Goal: Information Seeking & Learning: Learn about a topic

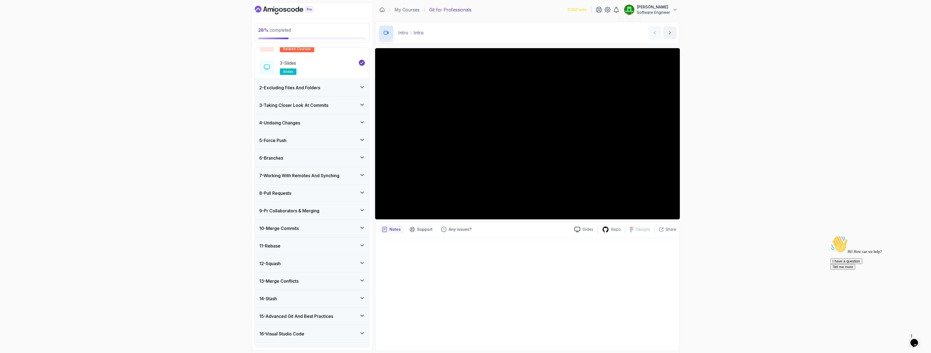
click at [283, 156] on h3 "6 - Branches" at bounding box center [271, 158] width 24 height 6
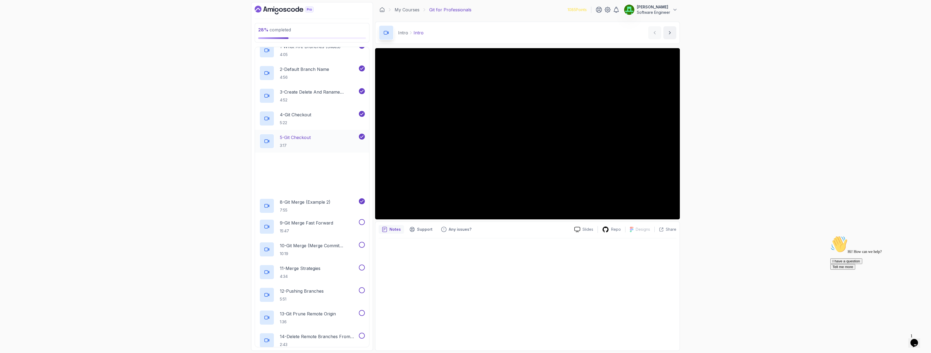
scroll to position [187, 0]
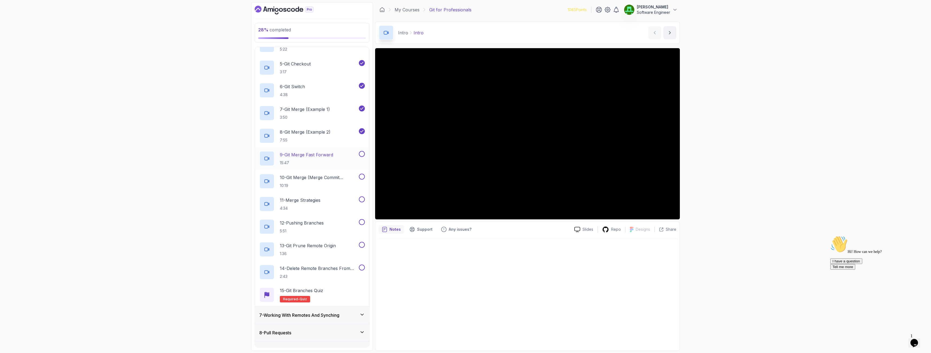
click at [311, 156] on p "9 - Git Merge Fast Forward" at bounding box center [306, 155] width 53 height 6
click at [362, 153] on button at bounding box center [362, 154] width 6 height 6
click at [327, 179] on p "10 - Git Merge (Merge Commit Example)" at bounding box center [319, 177] width 78 height 6
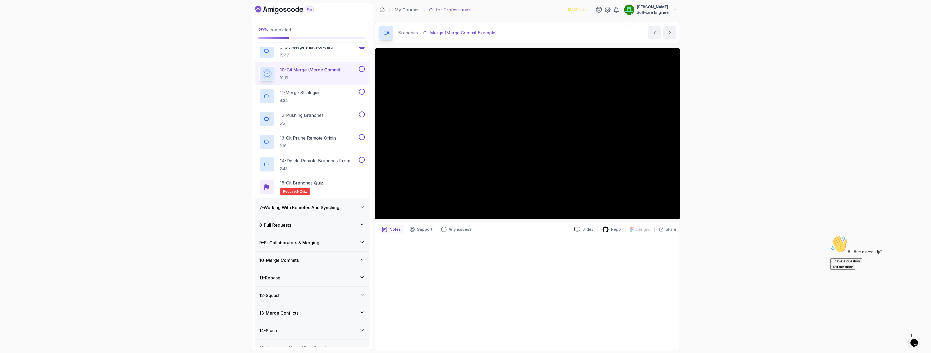
scroll to position [230, 0]
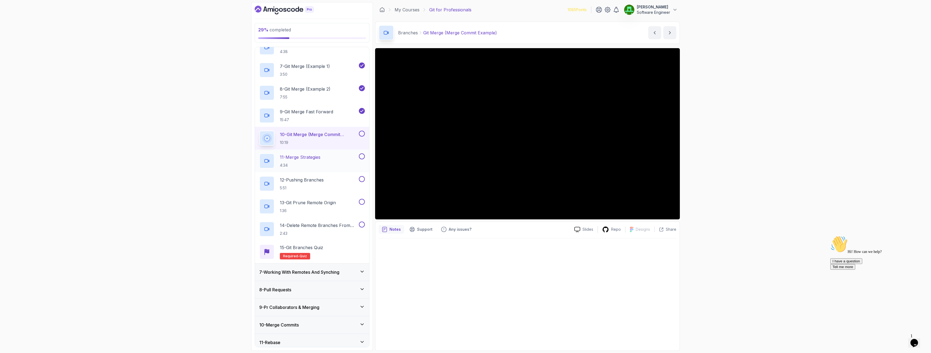
click at [311, 159] on p "11 - Merge Strategies" at bounding box center [300, 157] width 41 height 6
click at [363, 137] on button "10 - Git Merge (Merge Commit Example) 10:19" at bounding box center [312, 138] width 106 height 15
click at [362, 135] on button at bounding box center [362, 134] width 6 height 6
click at [309, 159] on p "11 - Merge Strategies" at bounding box center [300, 157] width 41 height 6
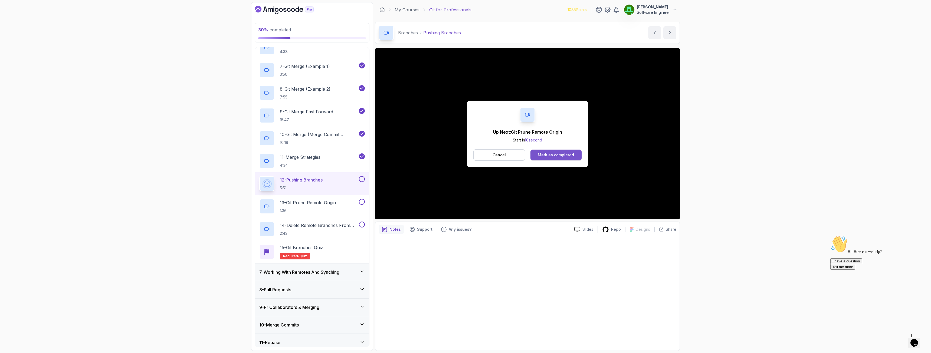
click at [519, 153] on div "Mark as completed" at bounding box center [556, 154] width 36 height 5
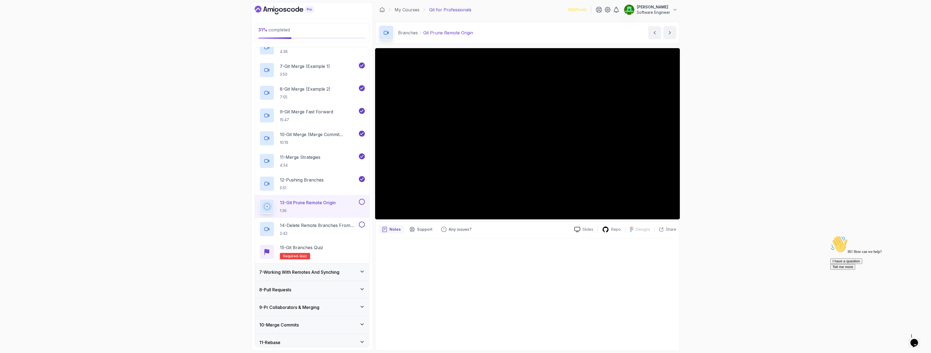
click at [519, 126] on div "31 % completed 1 - Intro 2 - Excluding Files And Folders 3 - Taking Closer Look…" at bounding box center [465, 176] width 931 height 353
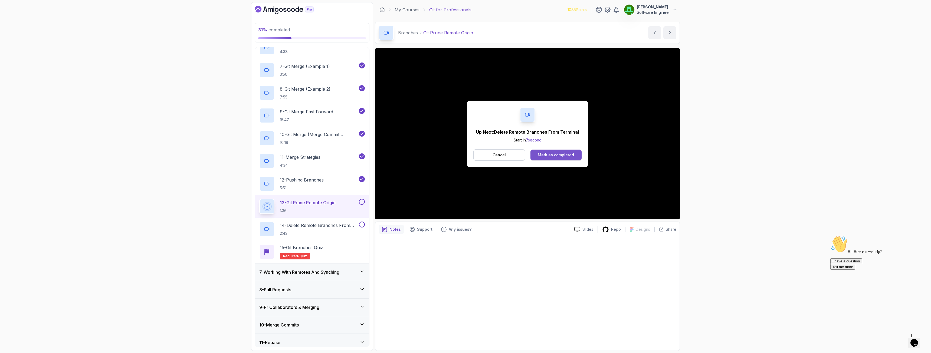
click at [519, 152] on div "Mark as completed" at bounding box center [556, 154] width 36 height 5
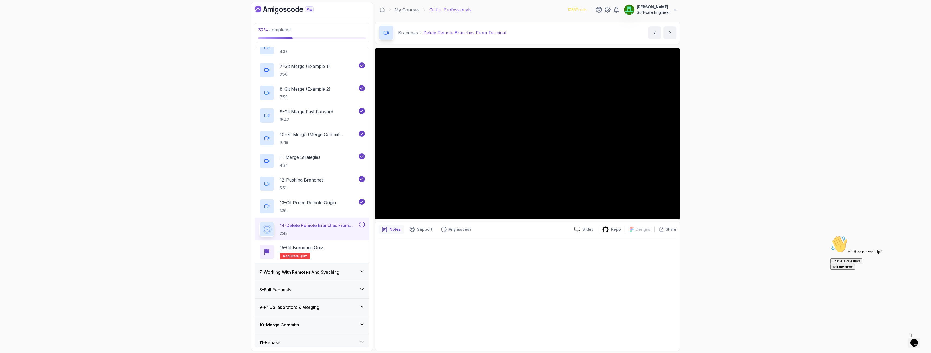
click at [360, 224] on button at bounding box center [362, 225] width 6 height 6
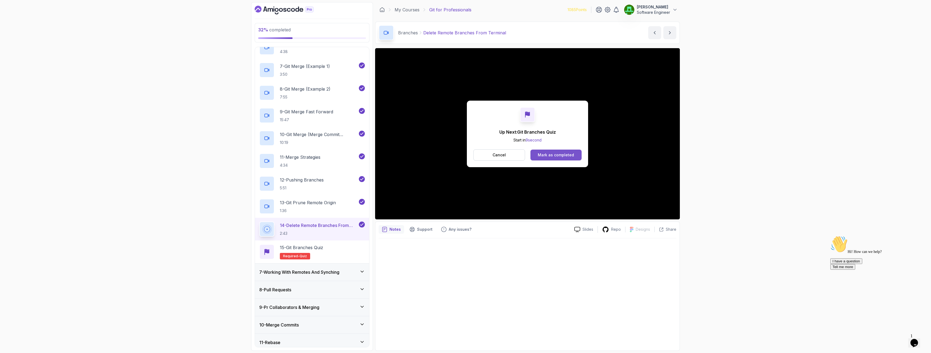
click at [519, 156] on div "Mark as completed" at bounding box center [556, 154] width 36 height 5
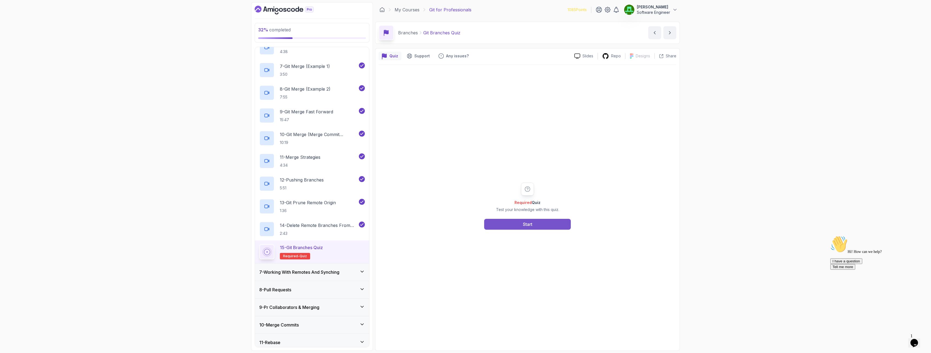
click at [519, 225] on div "Start" at bounding box center [527, 224] width 9 height 6
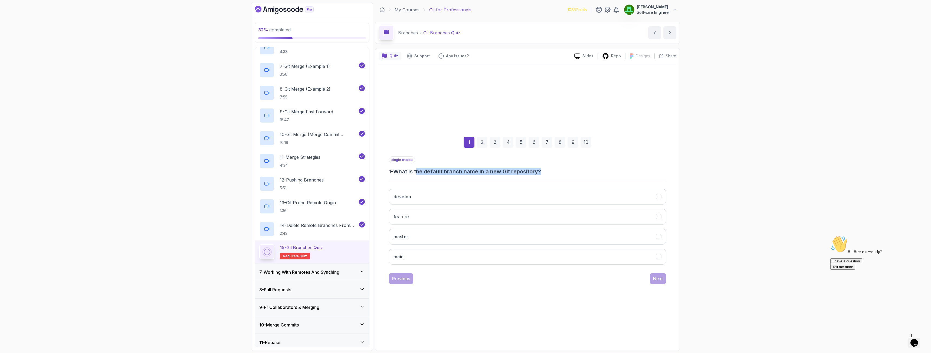
drag, startPoint x: 418, startPoint y: 175, endPoint x: 573, endPoint y: 173, distance: 154.5
click at [519, 173] on h3 "1 - What is the default branch name in a new Git repository?" at bounding box center [527, 172] width 277 height 8
click at [426, 255] on button "main" at bounding box center [527, 257] width 277 height 16
drag, startPoint x: 659, startPoint y: 280, endPoint x: 656, endPoint y: 281, distance: 3.0
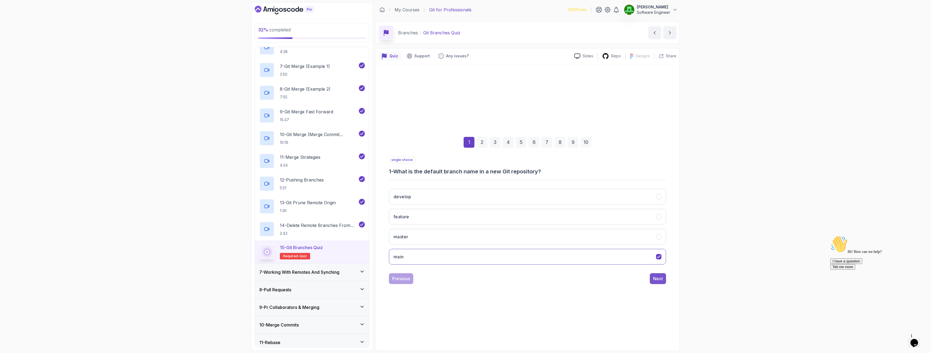
click at [519, 255] on div "Next" at bounding box center [658, 279] width 10 height 6
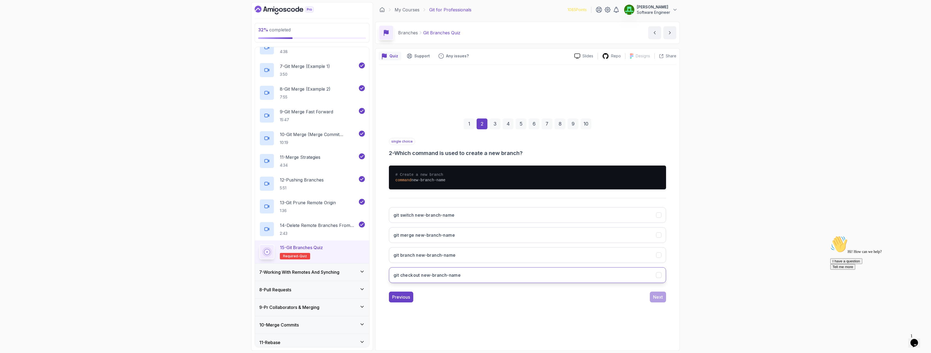
click at [435, 255] on button "git checkout new-branch-name" at bounding box center [527, 275] width 277 height 16
click at [419, 253] on h3 "git branch new-branch-name" at bounding box center [425, 255] width 62 height 6
click at [519, 255] on div "Next" at bounding box center [658, 297] width 10 height 6
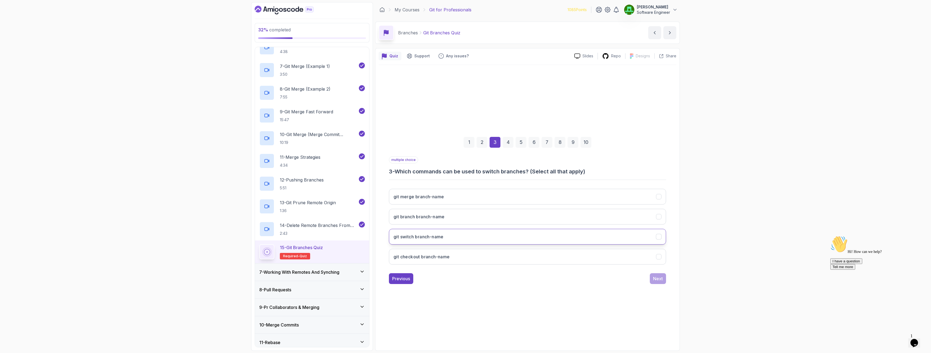
click at [437, 237] on h3 "git switch branch-name" at bounding box center [419, 237] width 50 height 6
click at [439, 253] on button "git checkout branch-name" at bounding box center [527, 257] width 277 height 16
click at [519, 255] on div "Next" at bounding box center [658, 279] width 10 height 6
click at [453, 237] on h3 "Combines changes from one branch into another" at bounding box center [446, 237] width 104 height 6
click at [519, 255] on button "Next" at bounding box center [658, 278] width 16 height 11
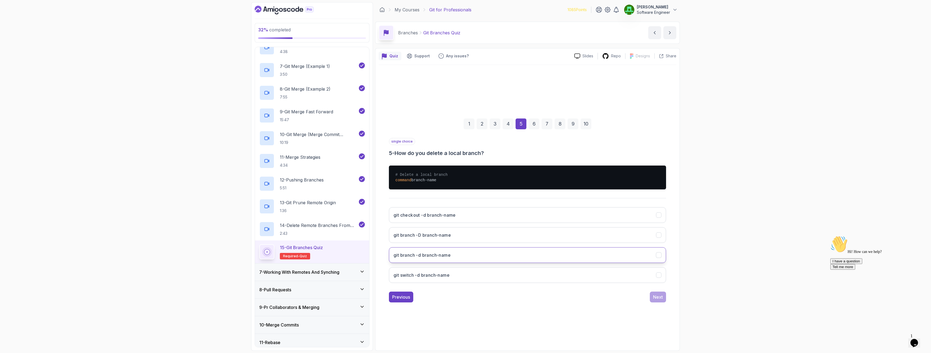
click at [442, 255] on h3 "git branch -d branch-name" at bounding box center [422, 255] width 57 height 6
click at [519, 255] on div "Next" at bounding box center [658, 297] width 10 height 6
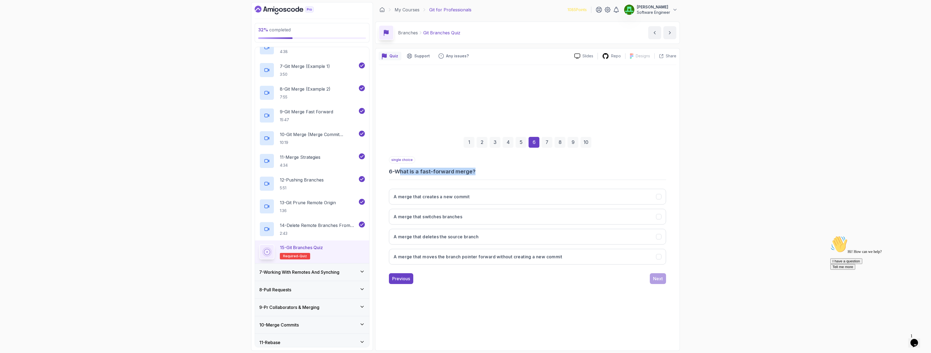
drag, startPoint x: 401, startPoint y: 175, endPoint x: 493, endPoint y: 175, distance: 91.7
click at [493, 175] on h3 "6 - What is a fast-forward merge?" at bounding box center [527, 172] width 277 height 8
click at [513, 255] on h3 "A merge that moves the branch pointer forward without creating a new commit" at bounding box center [478, 257] width 169 height 6
click at [519, 255] on div "Next" at bounding box center [658, 279] width 10 height 6
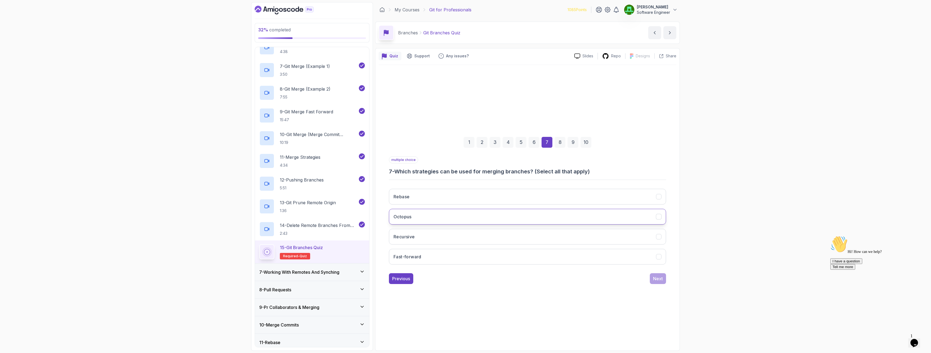
click at [409, 217] on h3 "Octopus" at bounding box center [403, 217] width 18 height 6
click at [415, 237] on button "Recursive" at bounding box center [527, 237] width 277 height 16
click at [419, 253] on button "Fast-forward" at bounding box center [527, 257] width 277 height 16
click at [519, 255] on div "Next" at bounding box center [658, 279] width 10 height 6
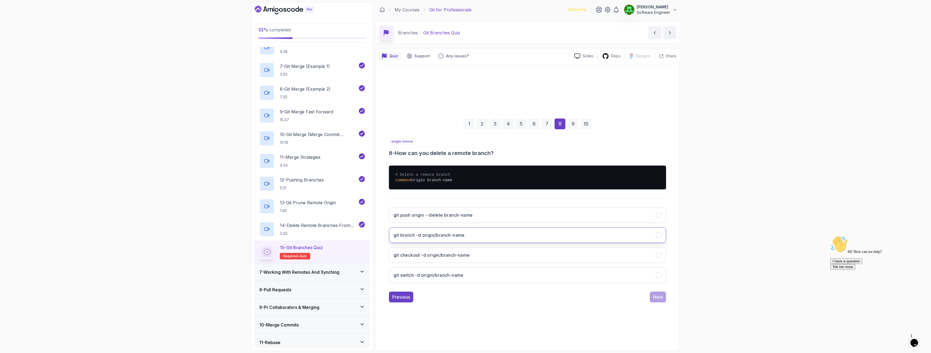
click at [466, 235] on button "git branch -d origin/branch-name" at bounding box center [527, 235] width 277 height 16
click at [519, 255] on div "Next" at bounding box center [658, 297] width 10 height 6
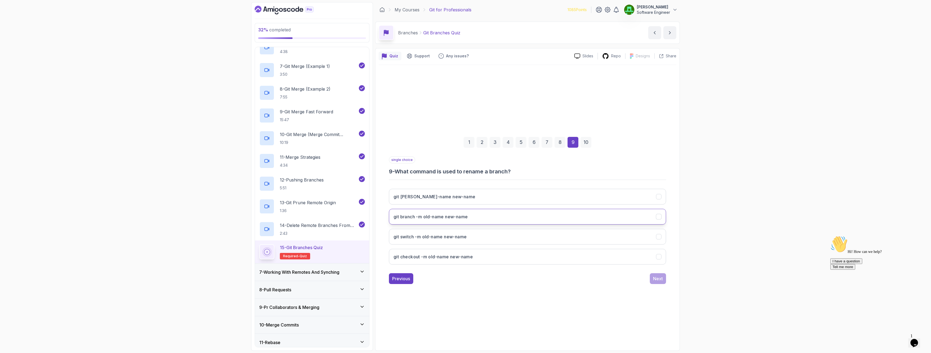
click at [441, 214] on h3 "git branch -m old-name new-name" at bounding box center [431, 217] width 74 height 6
click at [519, 255] on div "Next" at bounding box center [658, 279] width 10 height 6
drag, startPoint x: 495, startPoint y: 199, endPoint x: 517, endPoint y: 198, distance: 22.2
click at [508, 198] on h3 "Removes remote-tracking references that no longer exist on the remote" at bounding box center [471, 197] width 155 height 6
click at [519, 255] on div "Submit Quiz" at bounding box center [650, 279] width 25 height 6
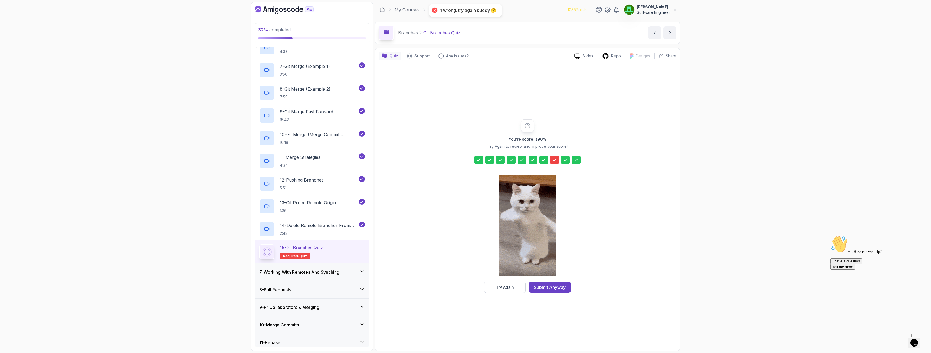
click at [519, 161] on icon at bounding box center [554, 159] width 5 height 5
click at [513, 255] on div "Try Again" at bounding box center [505, 287] width 18 height 5
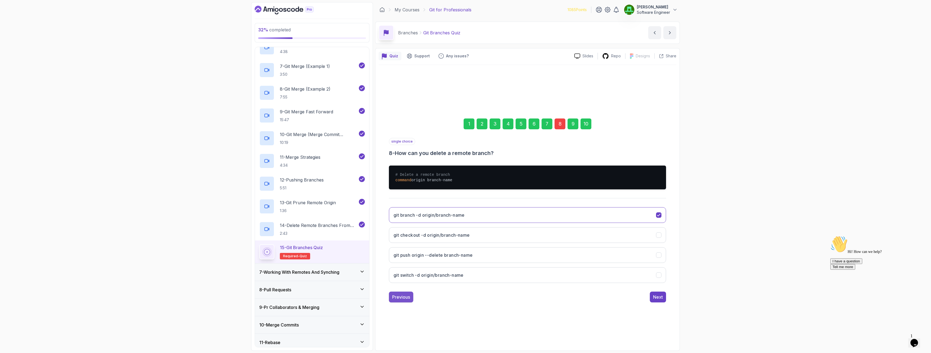
click at [406, 255] on div "Previous" at bounding box center [401, 297] width 18 height 6
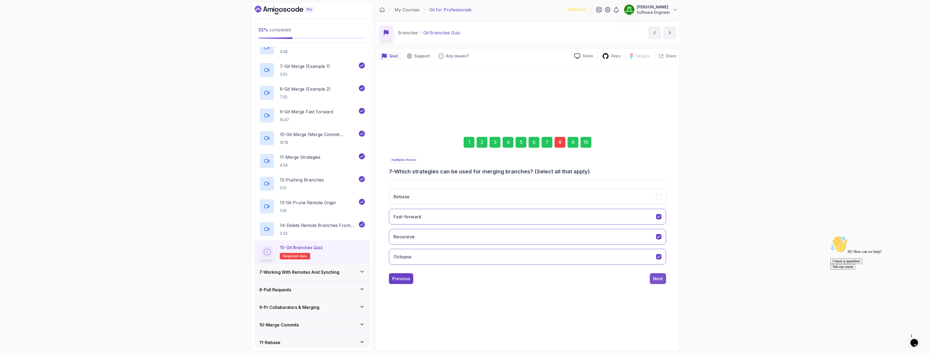
click at [519, 255] on div "Next" at bounding box center [658, 279] width 10 height 6
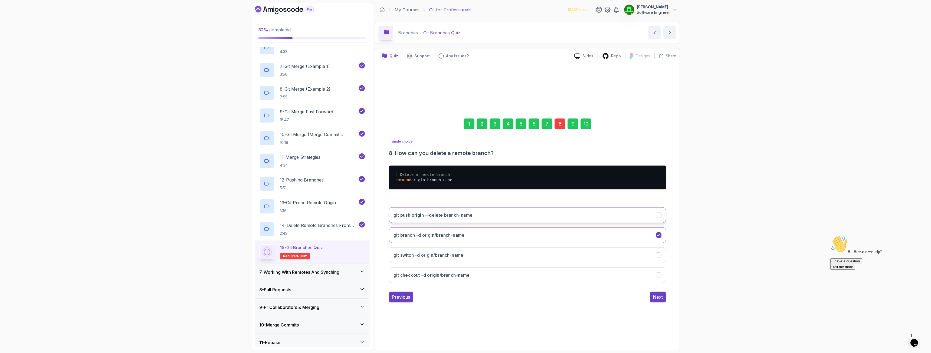
click at [447, 214] on h3 "git push origin --delete branch-name" at bounding box center [433, 215] width 79 height 6
click at [519, 255] on div "Next" at bounding box center [658, 297] width 10 height 6
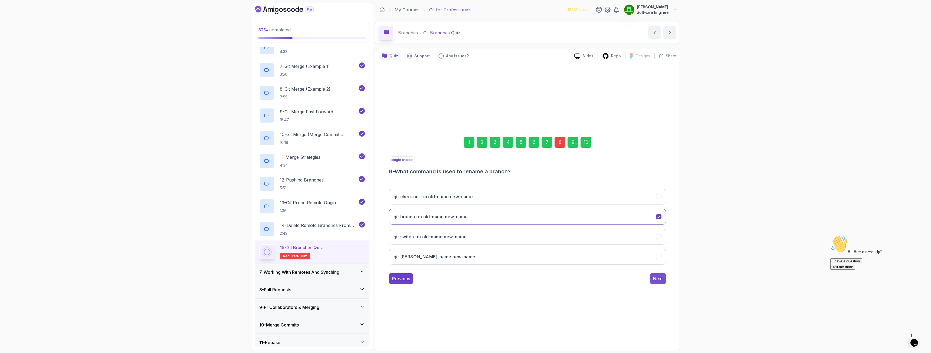
click at [519, 255] on div "Next" at bounding box center [658, 279] width 10 height 6
click at [519, 255] on div "Submit Quiz" at bounding box center [650, 279] width 25 height 6
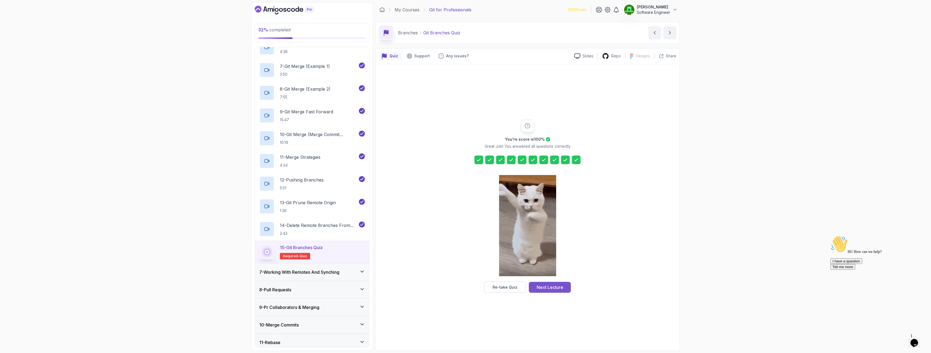
click at [519, 255] on div "Next Lecture" at bounding box center [550, 287] width 27 height 6
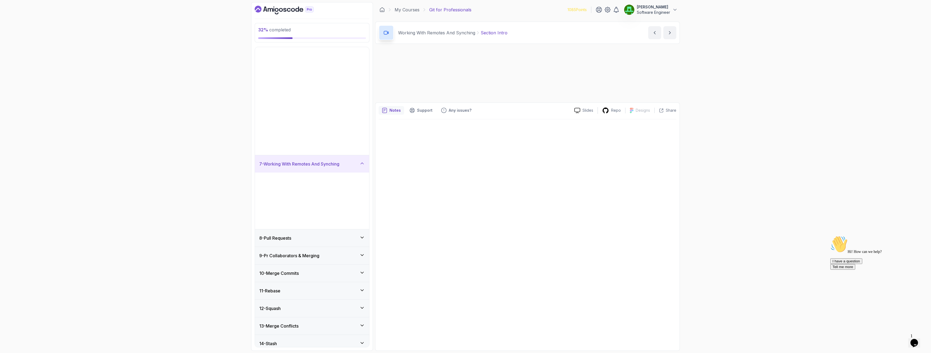
scroll to position [52, 0]
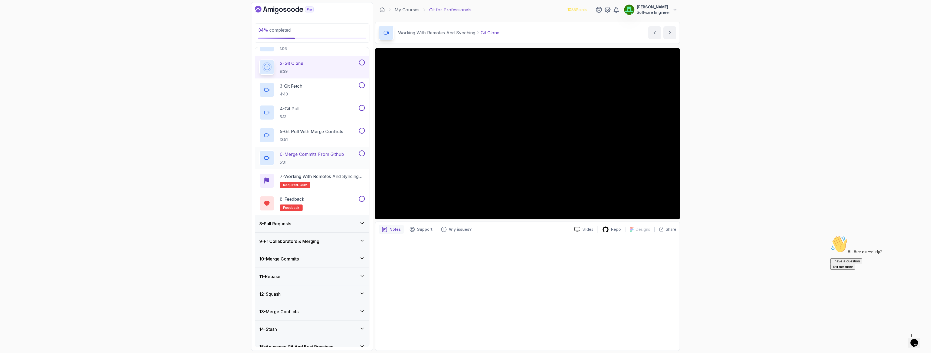
scroll to position [106, 0]
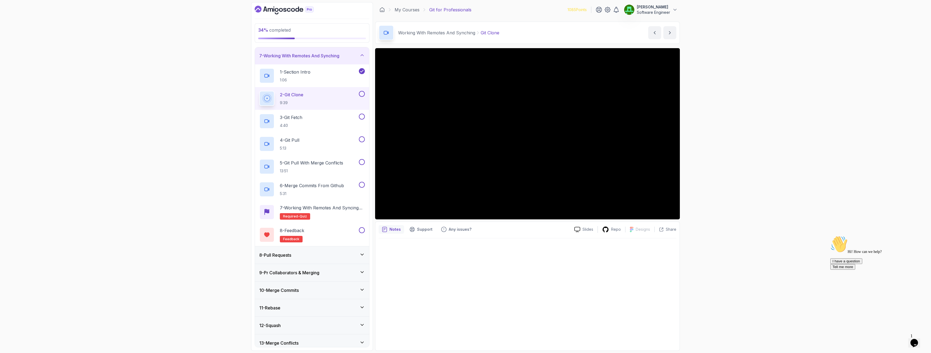
click at [360, 92] on button at bounding box center [362, 94] width 6 height 6
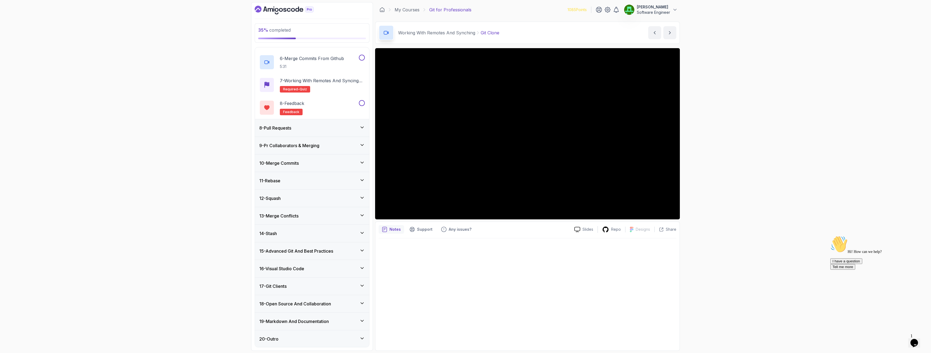
scroll to position [234, 0]
click at [303, 251] on h3 "15 - Advanced Git And Best Practices" at bounding box center [296, 250] width 74 height 6
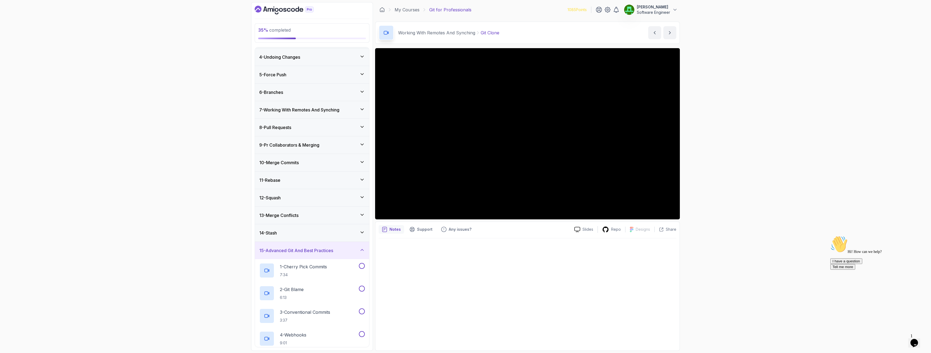
scroll to position [133, 0]
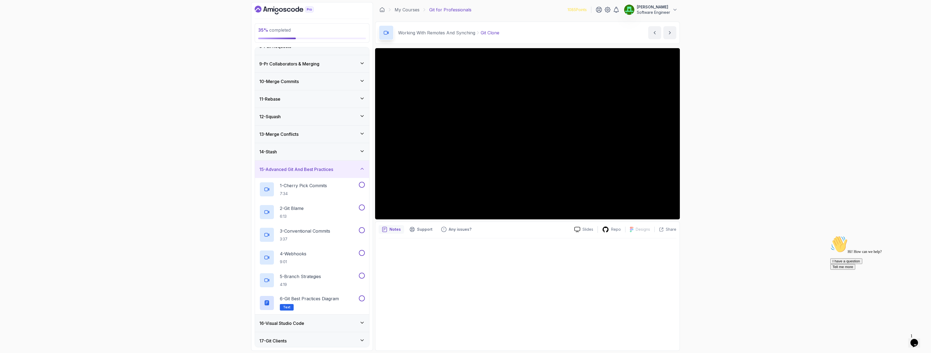
click at [286, 168] on h3 "15 - Advanced Git And Best Practices" at bounding box center [296, 169] width 74 height 6
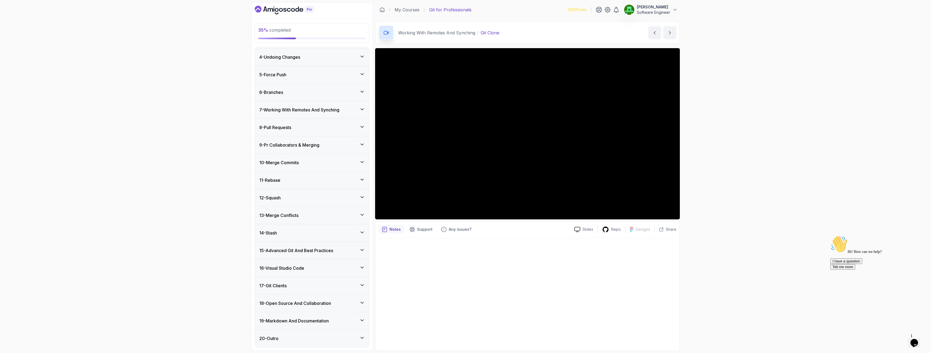
scroll to position [52, 0]
click at [288, 255] on h3 "16 - Visual Studio Code" at bounding box center [281, 268] width 45 height 6
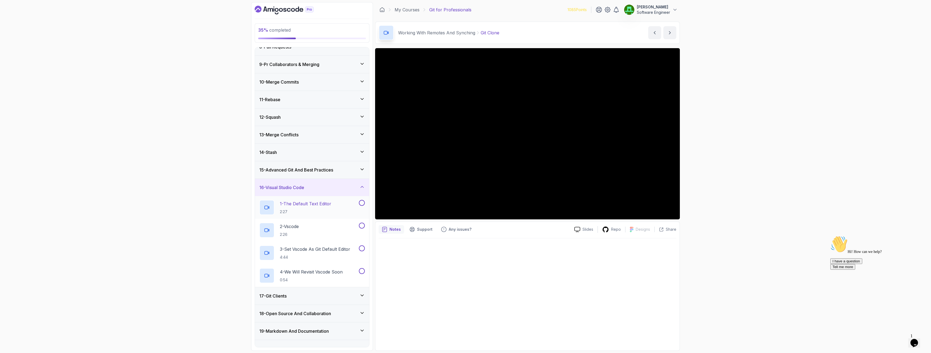
scroll to position [133, 0]
click at [287, 255] on h3 "17 - Git Clients" at bounding box center [272, 295] width 27 height 6
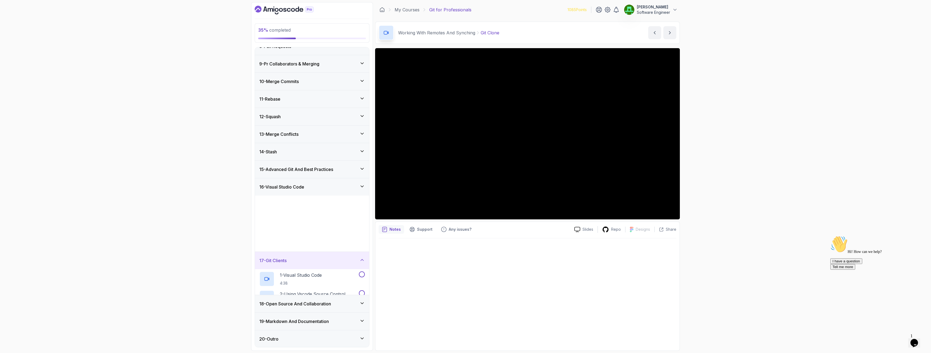
scroll to position [120, 0]
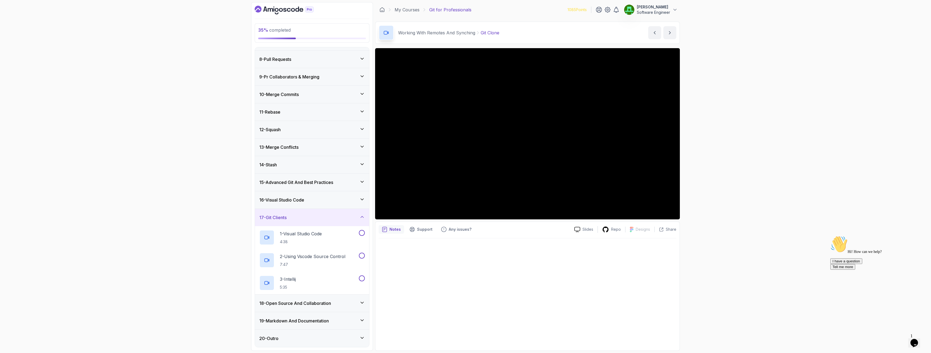
click at [284, 219] on h3 "17 - Git Clients" at bounding box center [272, 217] width 27 height 6
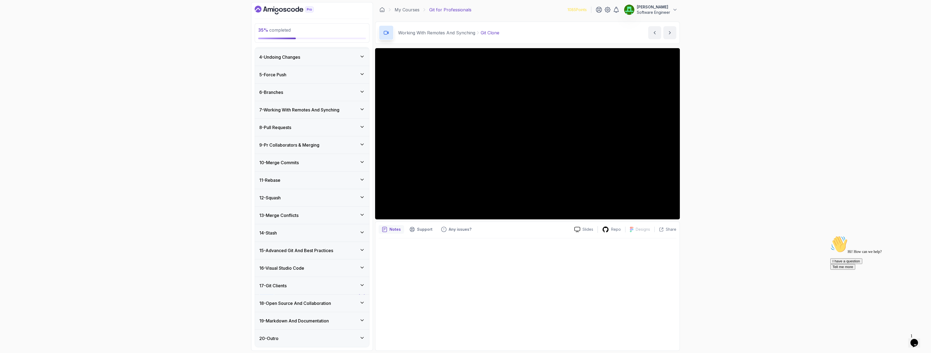
scroll to position [52, 0]
